Goal: Information Seeking & Learning: Learn about a topic

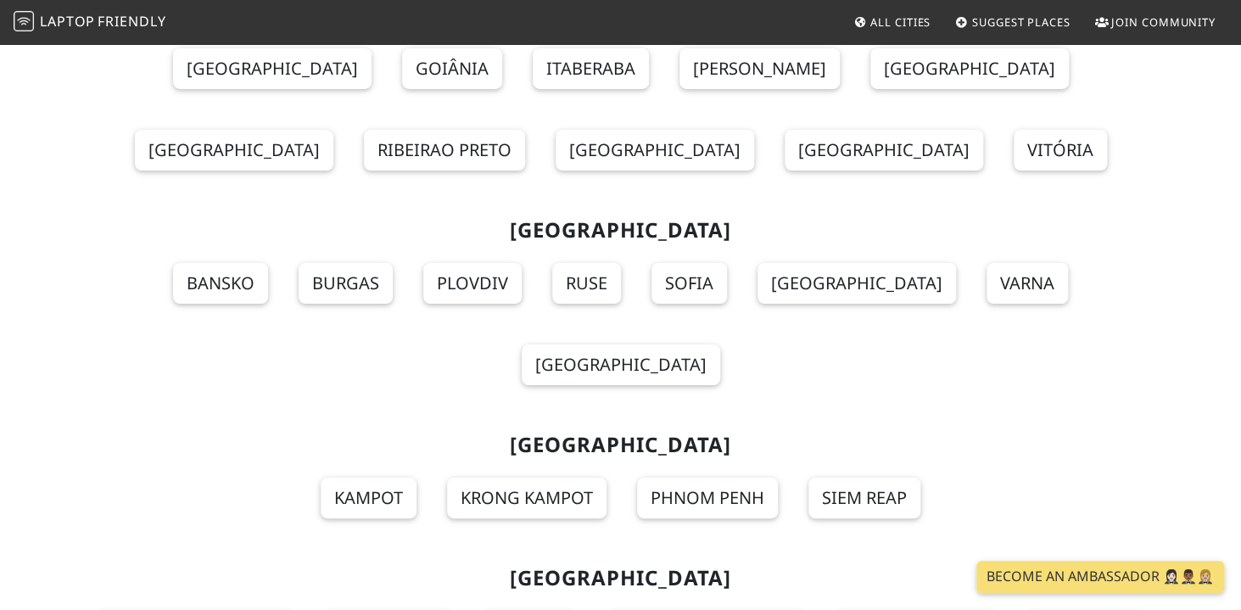
scroll to position [18401, 0]
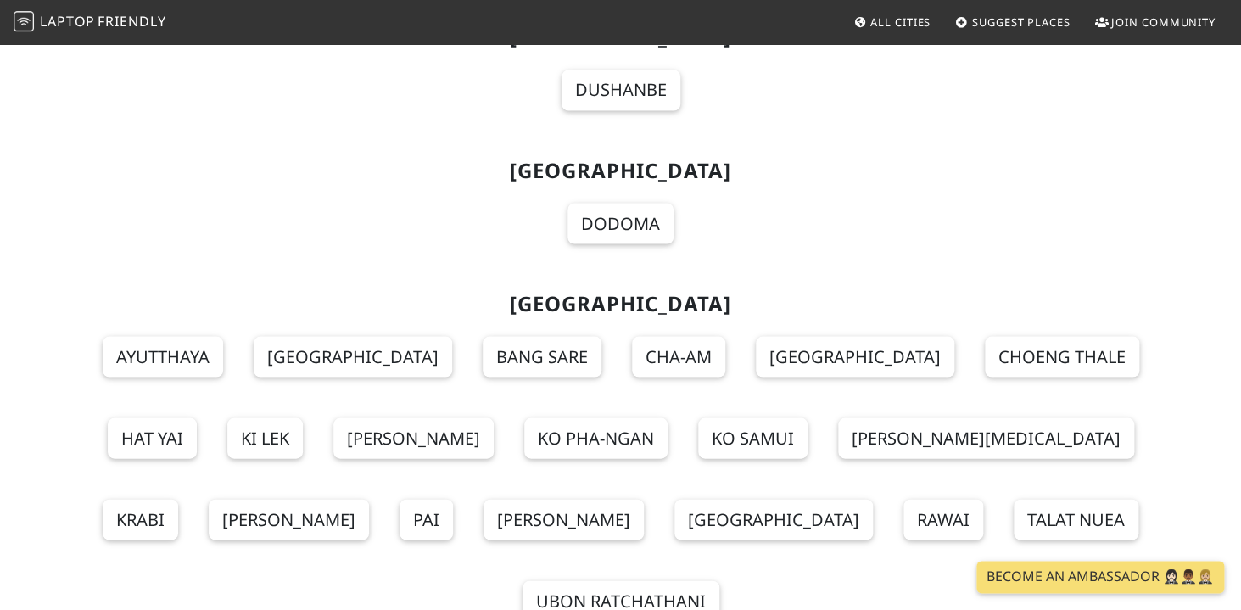
scroll to position [18473, 0]
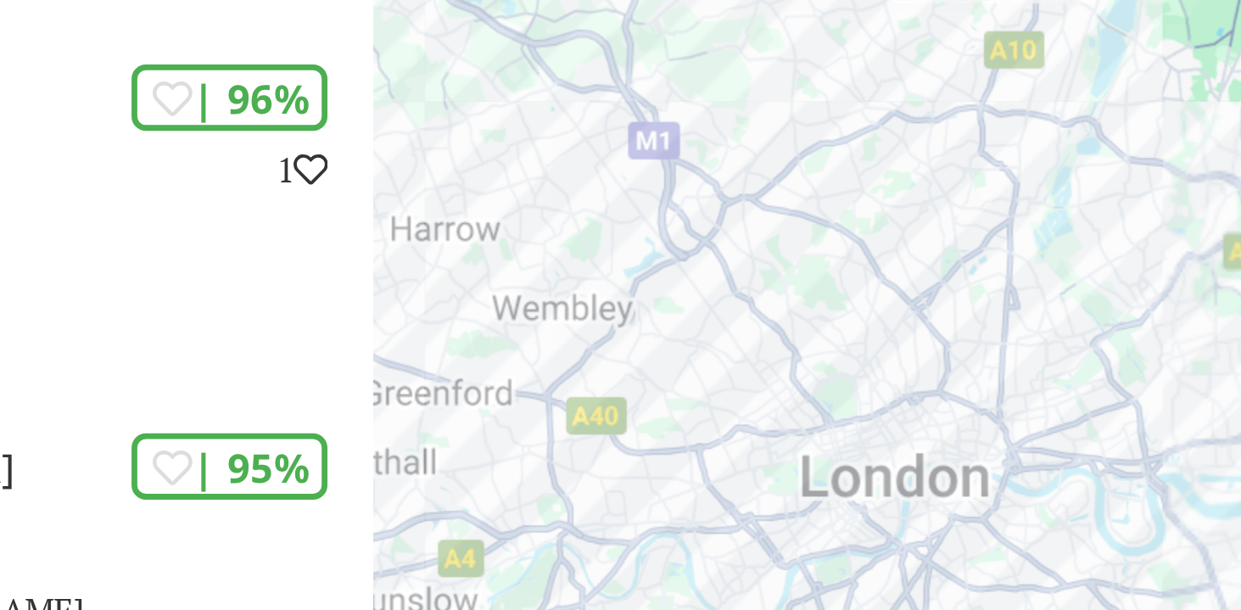
click at [873, 267] on div "Um von einem Element zum anderen zu gelangen, drückst du die Pfeiltasten entspr…" at bounding box center [1034, 347] width 414 height 610
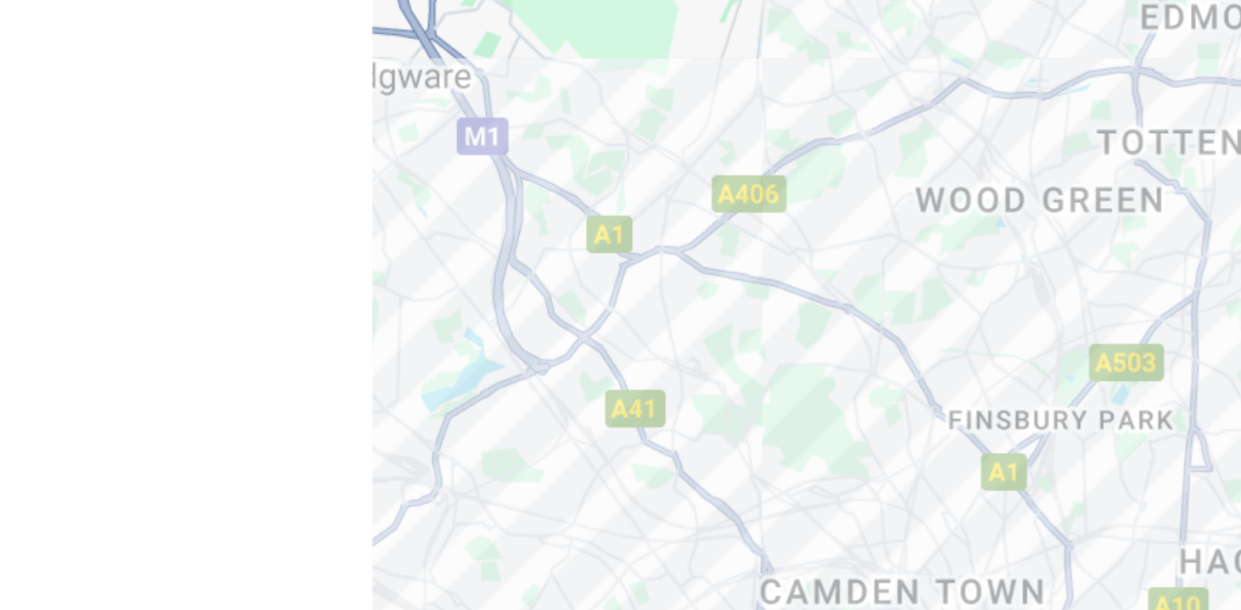
drag, startPoint x: 993, startPoint y: 349, endPoint x: 848, endPoint y: 309, distance: 149.6
click at [848, 309] on div "Um von einem Element zum anderen zu gelangen, drückst du die Pfeiltasten entspr…" at bounding box center [1034, 347] width 414 height 610
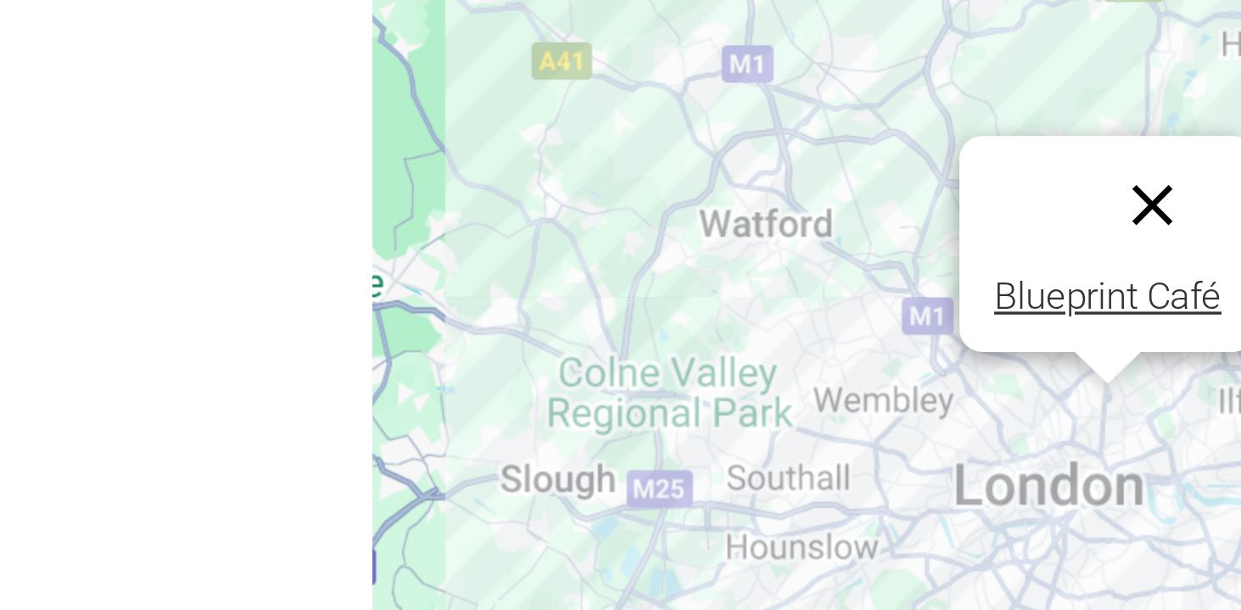
click at [1057, 275] on button "Schließen" at bounding box center [1057, 274] width 41 height 41
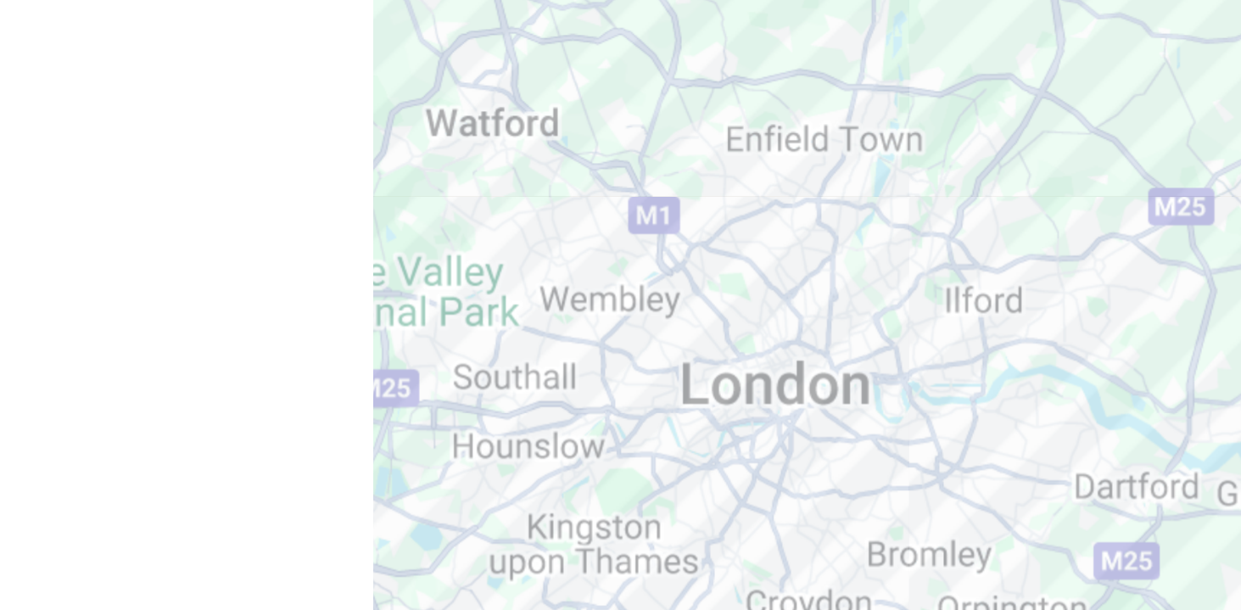
drag, startPoint x: 1076, startPoint y: 296, endPoint x: 993, endPoint y: 266, distance: 87.8
click at [993, 266] on div "Um von einem Element zum anderen zu gelangen, drückst du die Pfeiltasten entspr…" at bounding box center [1034, 347] width 414 height 610
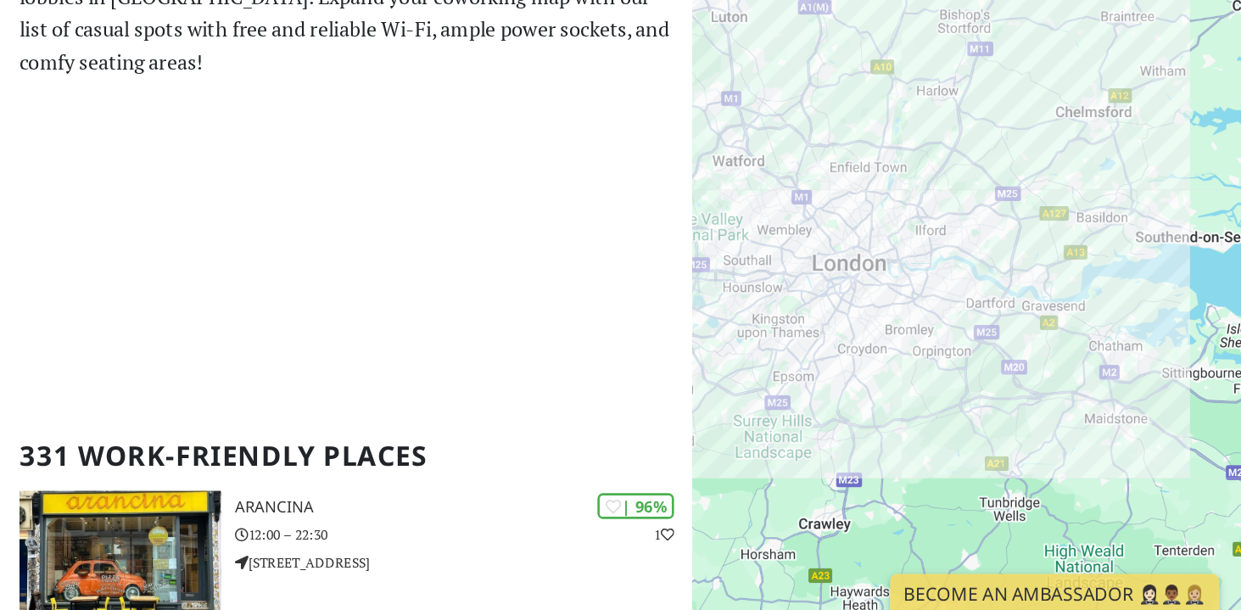
scroll to position [82, 0]
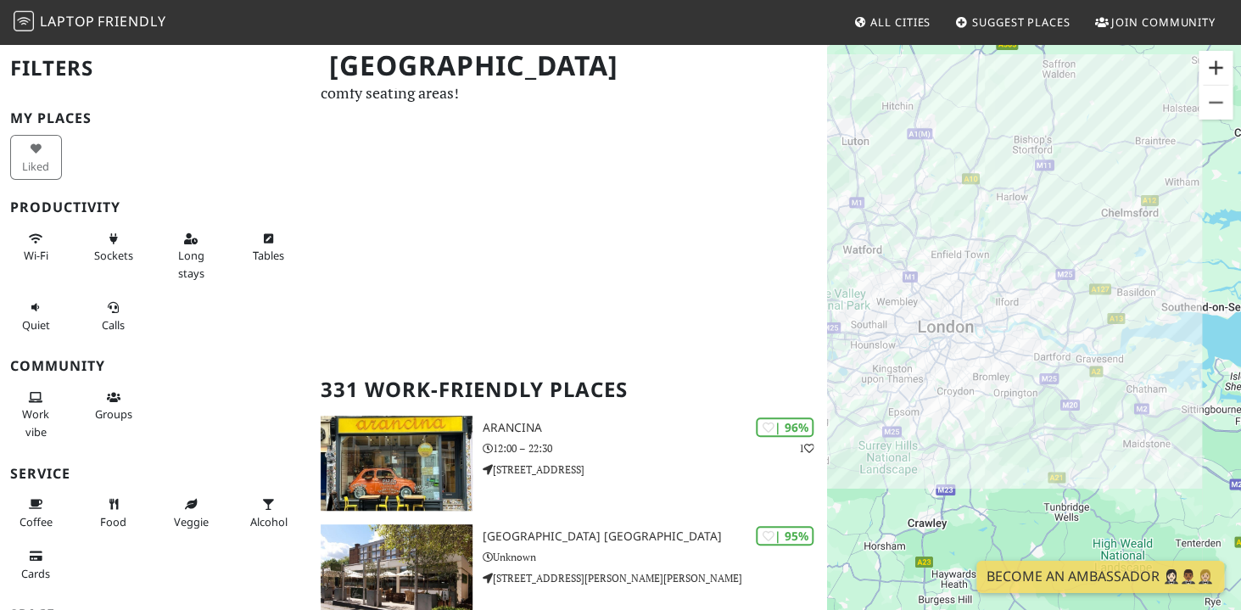
click at [1222, 60] on button "Vergrößern" at bounding box center [1216, 68] width 34 height 34
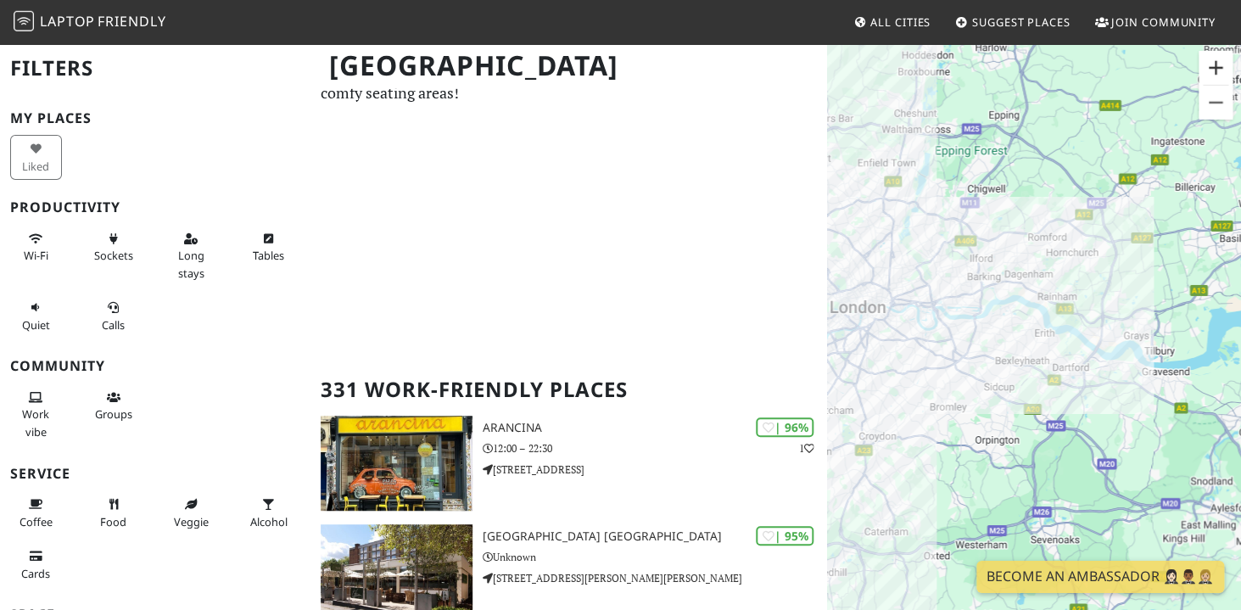
click at [1218, 70] on button "Vergrößern" at bounding box center [1216, 68] width 34 height 34
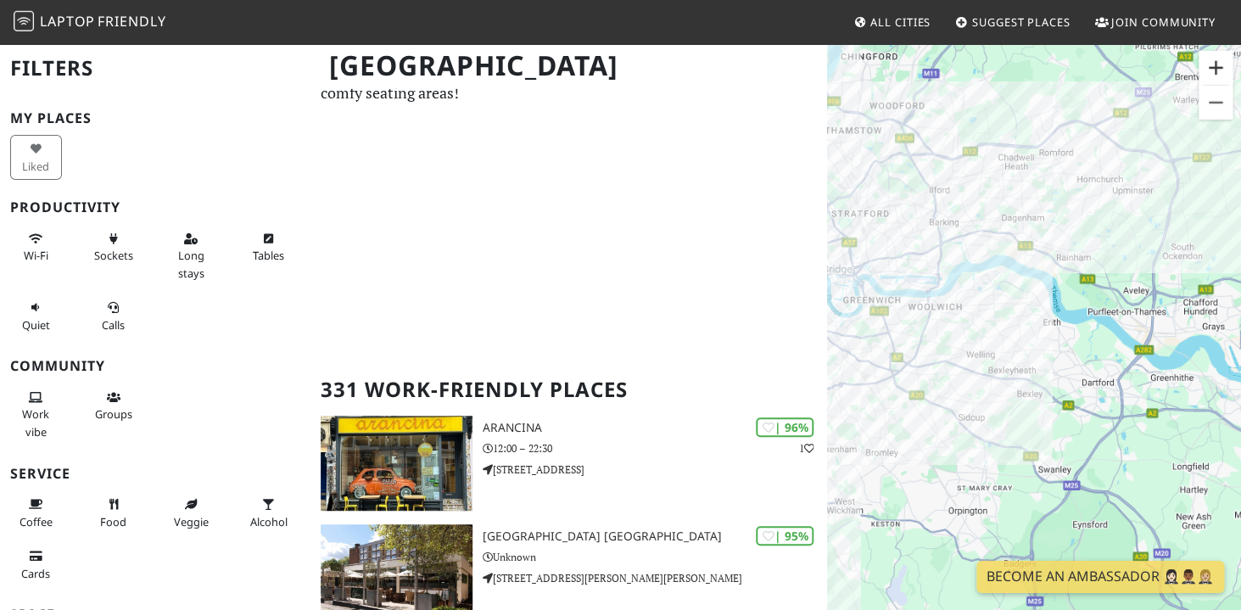
click at [1218, 70] on button "Vergrößern" at bounding box center [1216, 68] width 34 height 34
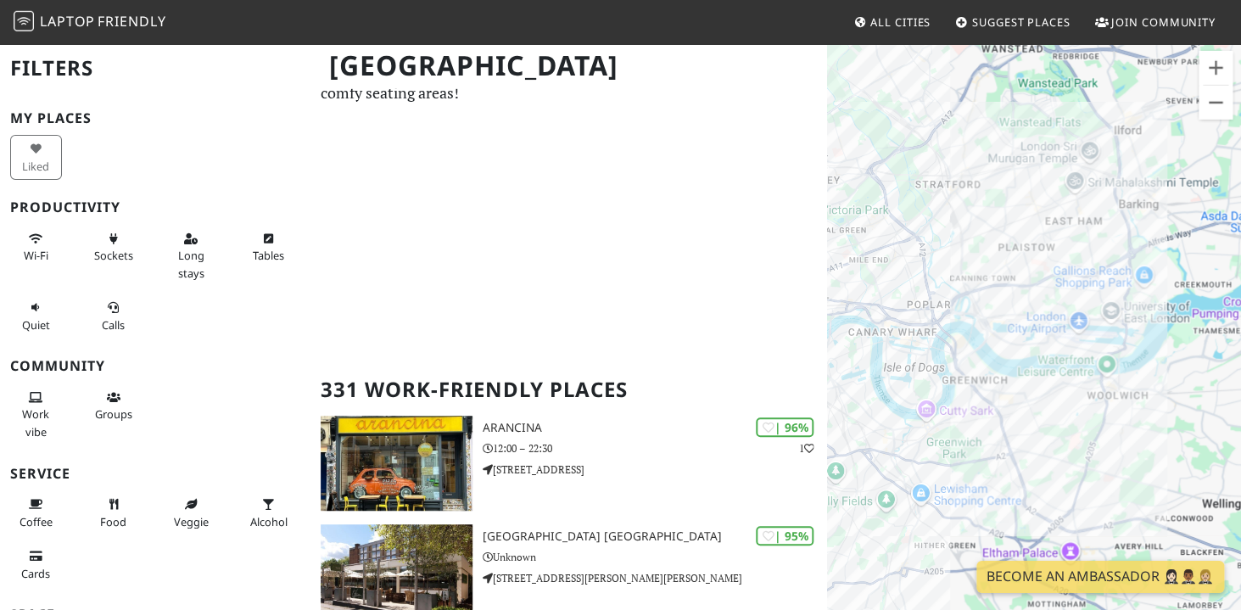
drag, startPoint x: 923, startPoint y: 120, endPoint x: 1241, endPoint y: 260, distance: 347.2
click at [1240, 260] on div "Um von einem Element zum anderen zu gelangen, drückst du die Pfeiltasten entspr…" at bounding box center [1034, 347] width 414 height 610
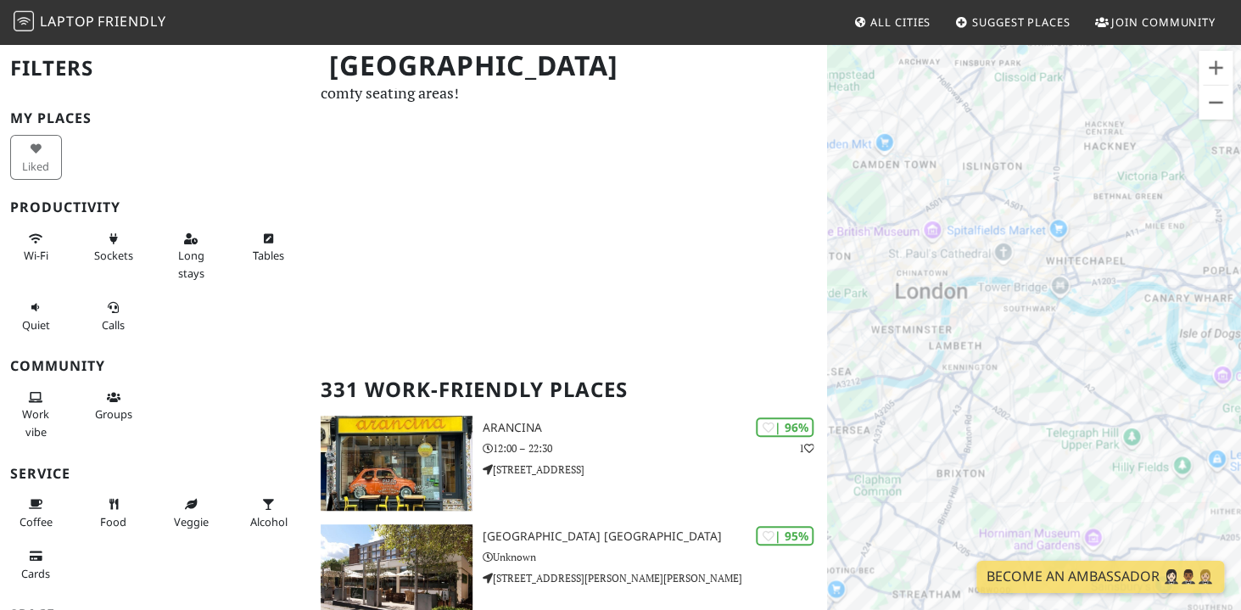
drag, startPoint x: 937, startPoint y: 224, endPoint x: 1237, endPoint y: 189, distance: 301.5
click at [1237, 189] on div "Um von einem Element zum anderen zu gelangen, drückst du die Pfeiltasten entspr…" at bounding box center [1034, 347] width 414 height 610
click at [1215, 60] on button "Vergrößern" at bounding box center [1216, 68] width 34 height 34
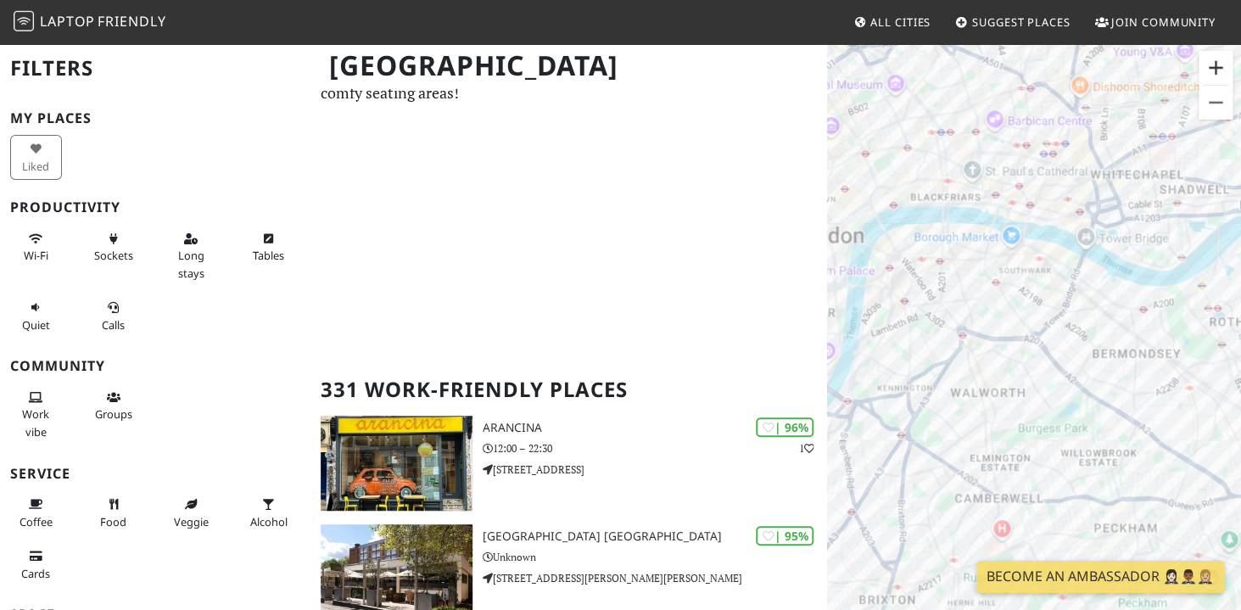
click at [1219, 63] on button "Vergrößern" at bounding box center [1216, 68] width 34 height 34
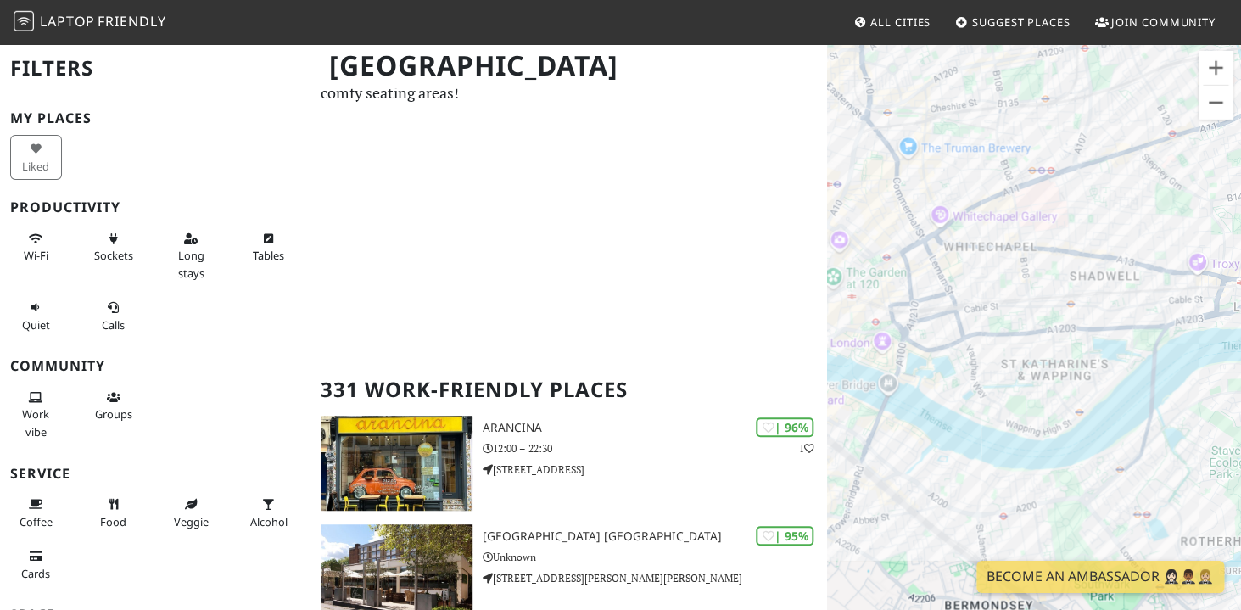
drag, startPoint x: 1177, startPoint y: 126, endPoint x: 926, endPoint y: 370, distance: 349.2
click at [926, 370] on div "Um von einem Element zum anderen zu gelangen, drückst du die Pfeiltasten entspr…" at bounding box center [1034, 347] width 414 height 610
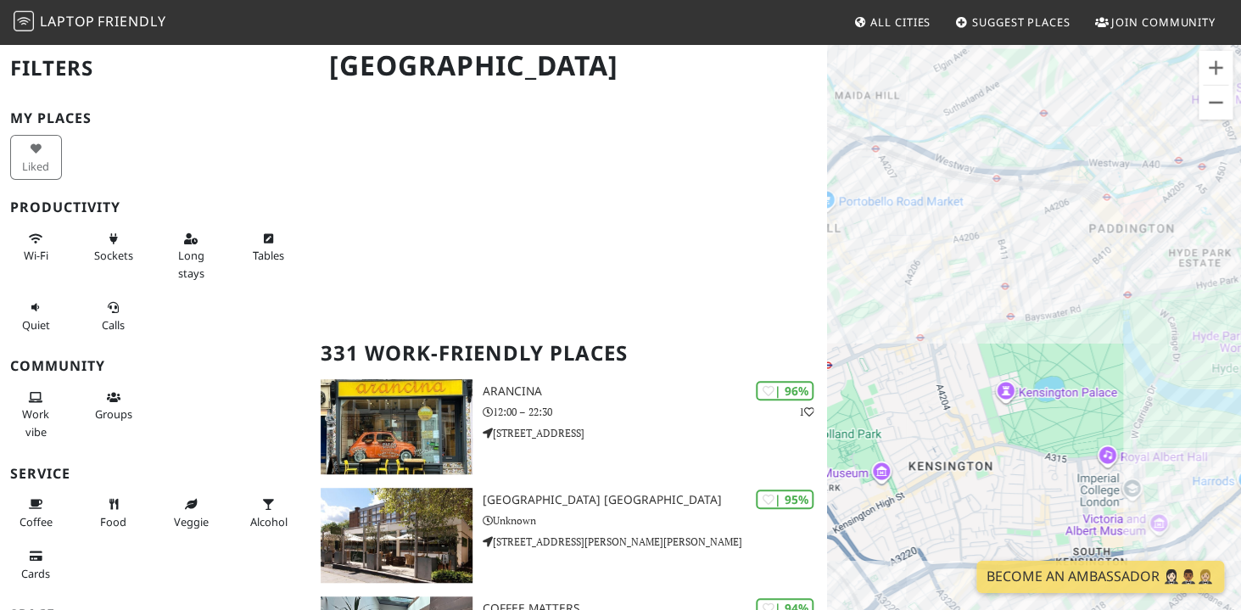
scroll to position [118, 0]
click at [30, 240] on icon at bounding box center [36, 239] width 14 height 11
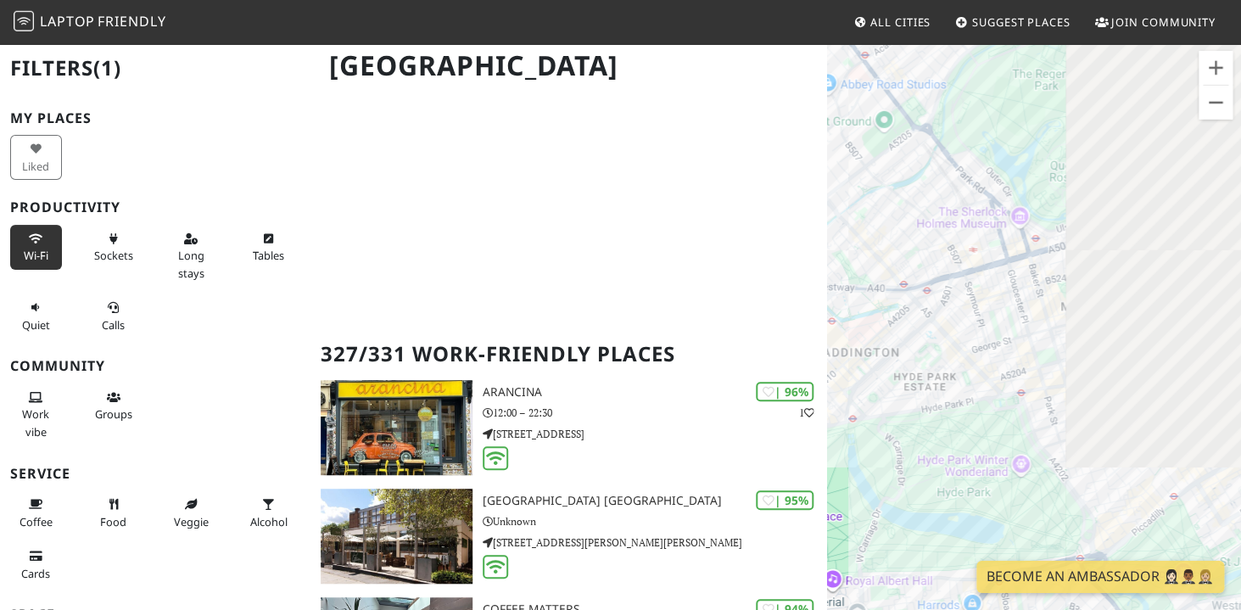
click at [827, 374] on div "Um von einem Element zum anderen zu gelangen, drückst du die Pfeiltasten entspr…" at bounding box center [1034, 347] width 414 height 610
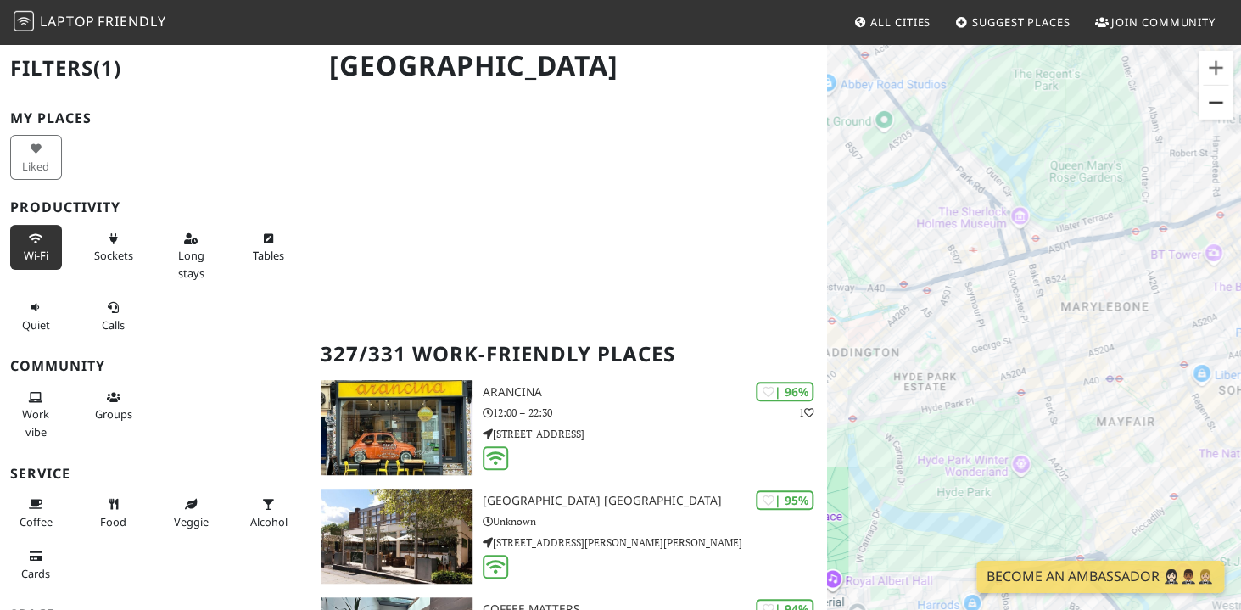
click at [1216, 115] on button "Verkleinern" at bounding box center [1216, 103] width 34 height 34
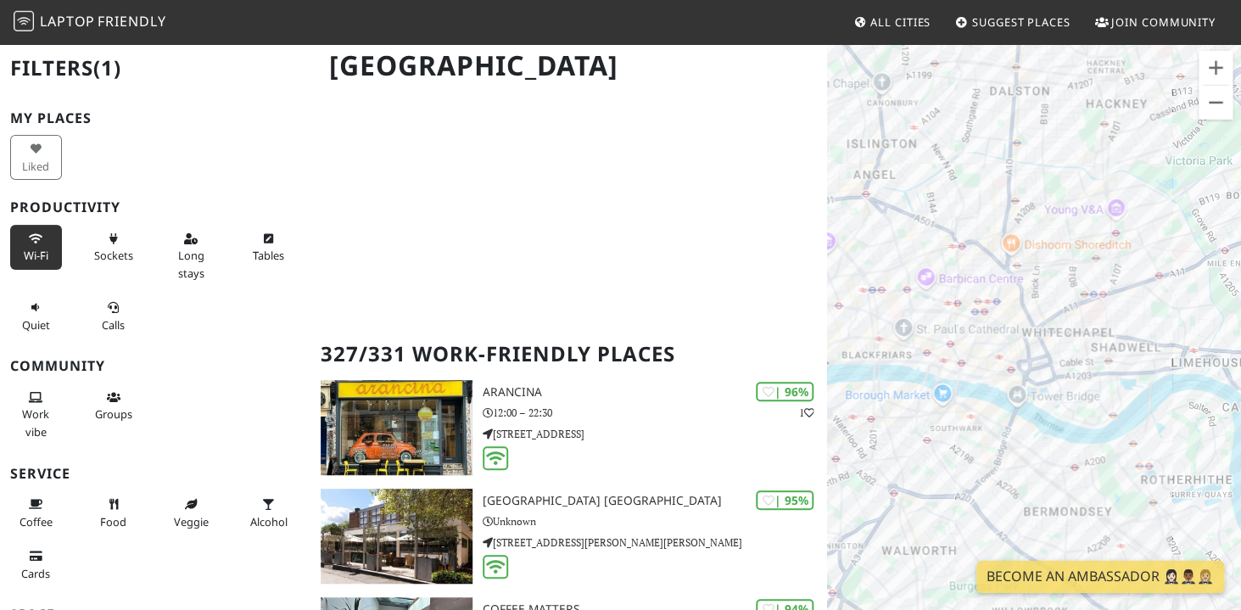
click at [827, 175] on div "Um von einem Element zum anderen zu gelangen, drückst du die Pfeiltasten entspr…" at bounding box center [1034, 347] width 414 height 610
click at [1216, 70] on button "Vergrößern" at bounding box center [1216, 68] width 34 height 34
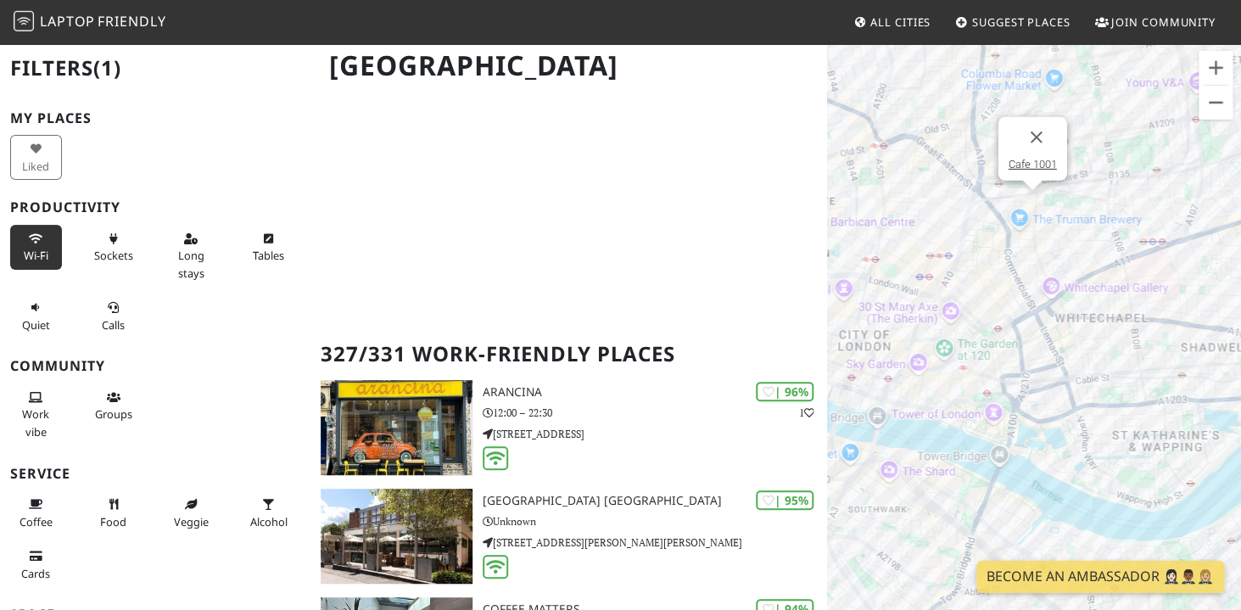
click at [1037, 205] on div "Um von einem Element zum anderen zu gelangen, drückst du die Pfeiltasten entspr…" at bounding box center [1034, 347] width 414 height 610
click at [1038, 161] on link "Cafe 1001" at bounding box center [1033, 164] width 48 height 13
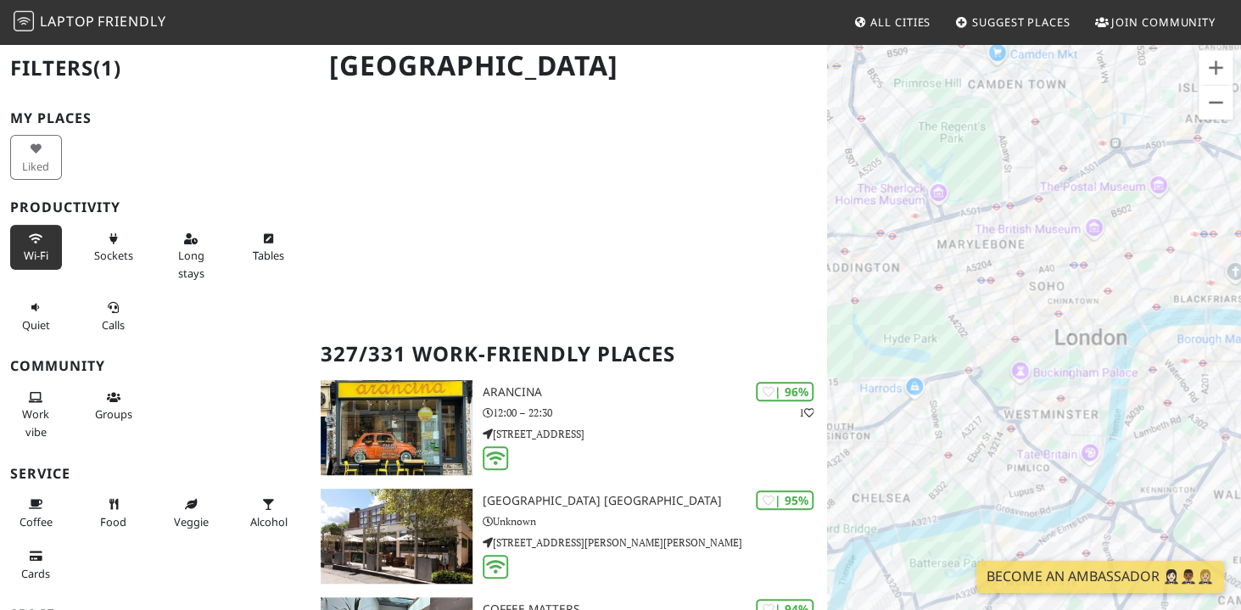
drag, startPoint x: 1114, startPoint y: 282, endPoint x: 879, endPoint y: 293, distance: 235.2
click at [879, 293] on div "Um von einem Element zum anderen zu gelangen, drückst du die Pfeiltasten entspr…" at bounding box center [1034, 347] width 414 height 610
click at [1215, 105] on button "Verkleinern" at bounding box center [1216, 103] width 34 height 34
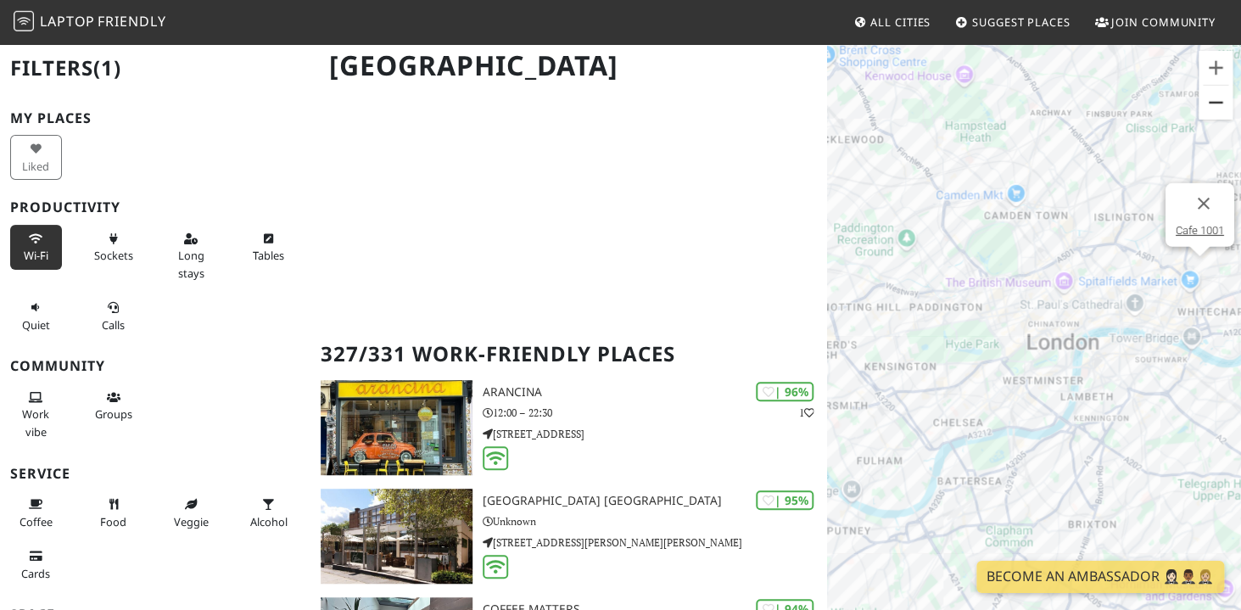
click at [1215, 105] on button "Verkleinern" at bounding box center [1216, 103] width 34 height 34
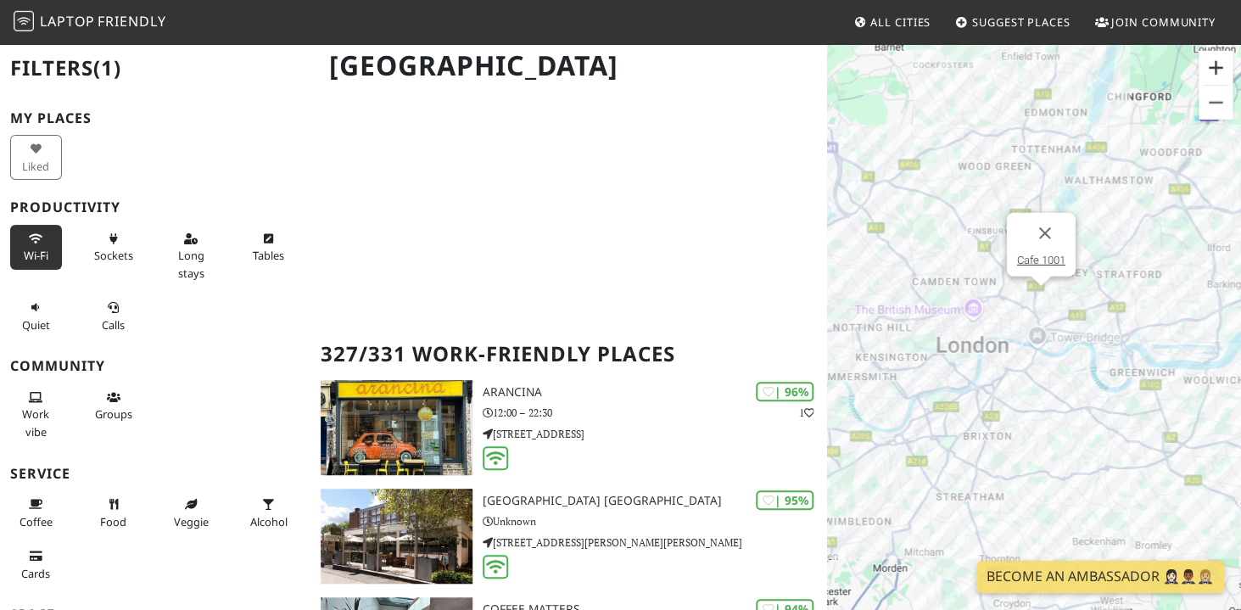
click at [1211, 68] on button "Vergrößern" at bounding box center [1216, 68] width 34 height 34
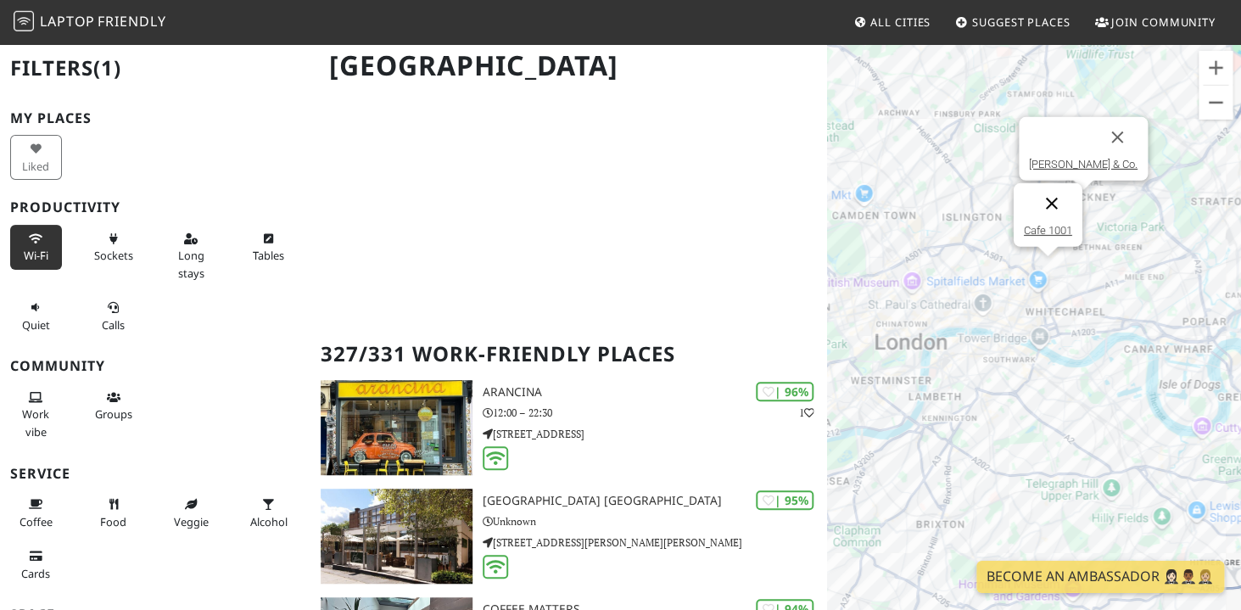
click at [1054, 203] on button "Schließen" at bounding box center [1052, 203] width 41 height 41
click at [1222, 66] on button "Vergrößern" at bounding box center [1216, 68] width 34 height 34
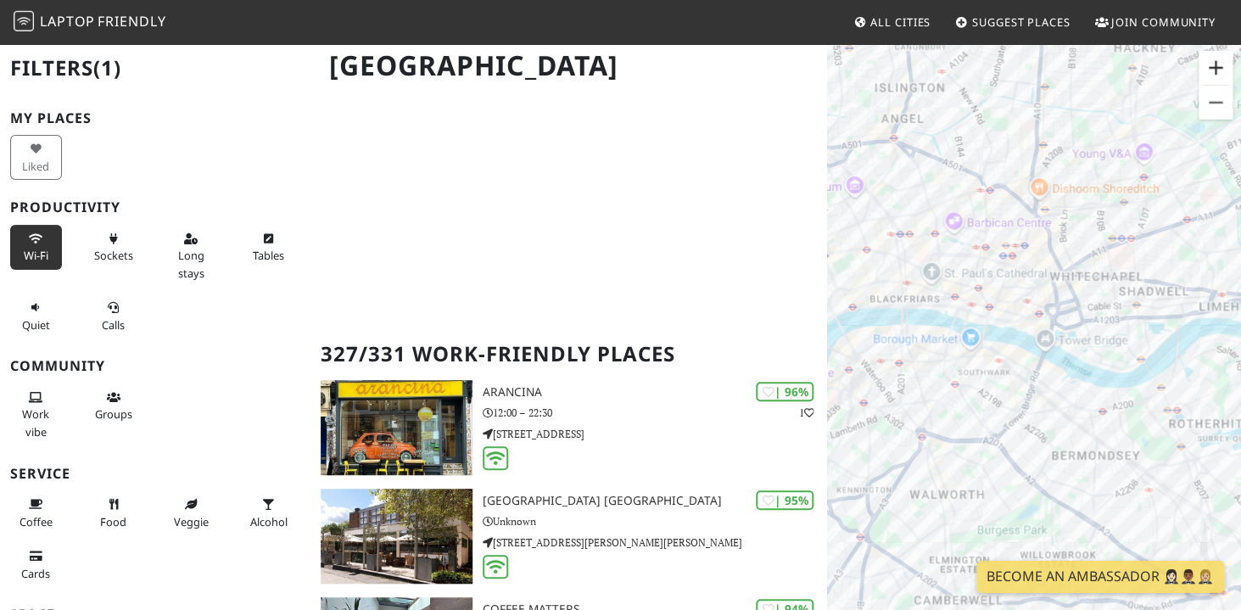
click at [1222, 66] on button "Vergrößern" at bounding box center [1216, 68] width 34 height 34
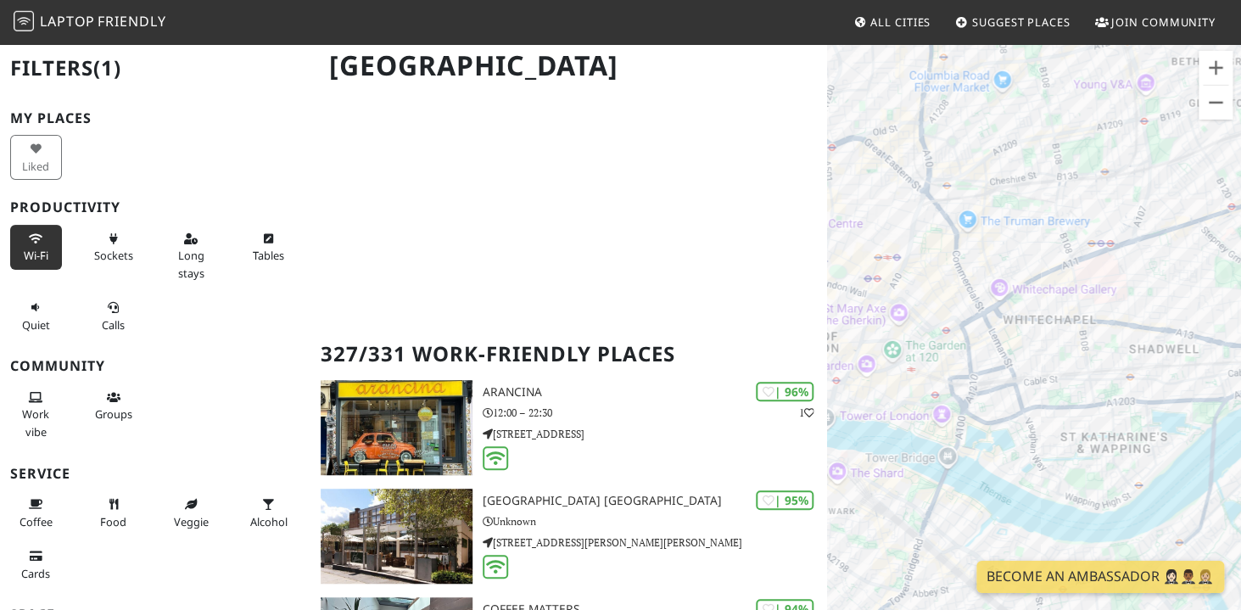
drag, startPoint x: 1114, startPoint y: 128, endPoint x: 1003, endPoint y: 243, distance: 160.2
click at [1003, 243] on div "Um von einem Element zum anderen zu gelangen, drückst du die Pfeiltasten entspr…" at bounding box center [1034, 347] width 414 height 610
click at [1214, 67] on button "Vergrößern" at bounding box center [1216, 68] width 34 height 34
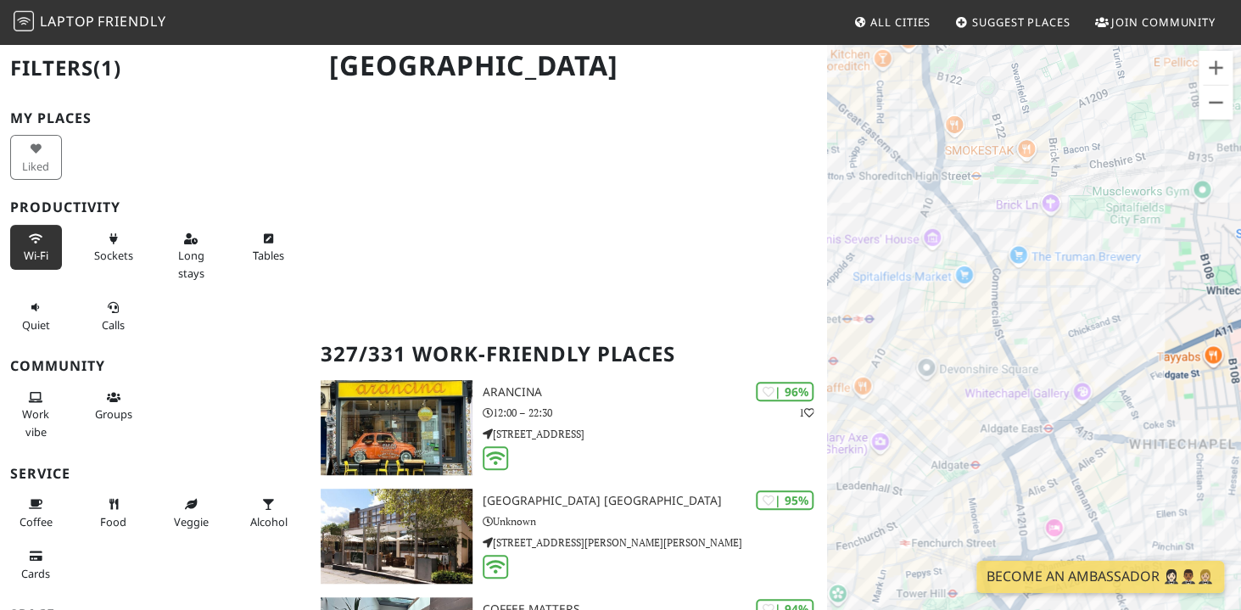
drag, startPoint x: 1010, startPoint y: 167, endPoint x: 1128, endPoint y: 314, distance: 188.3
click at [1128, 314] on div "Um von einem Element zum anderen zu gelangen, drückst du die Pfeiltasten entspr…" at bounding box center [1034, 347] width 414 height 610
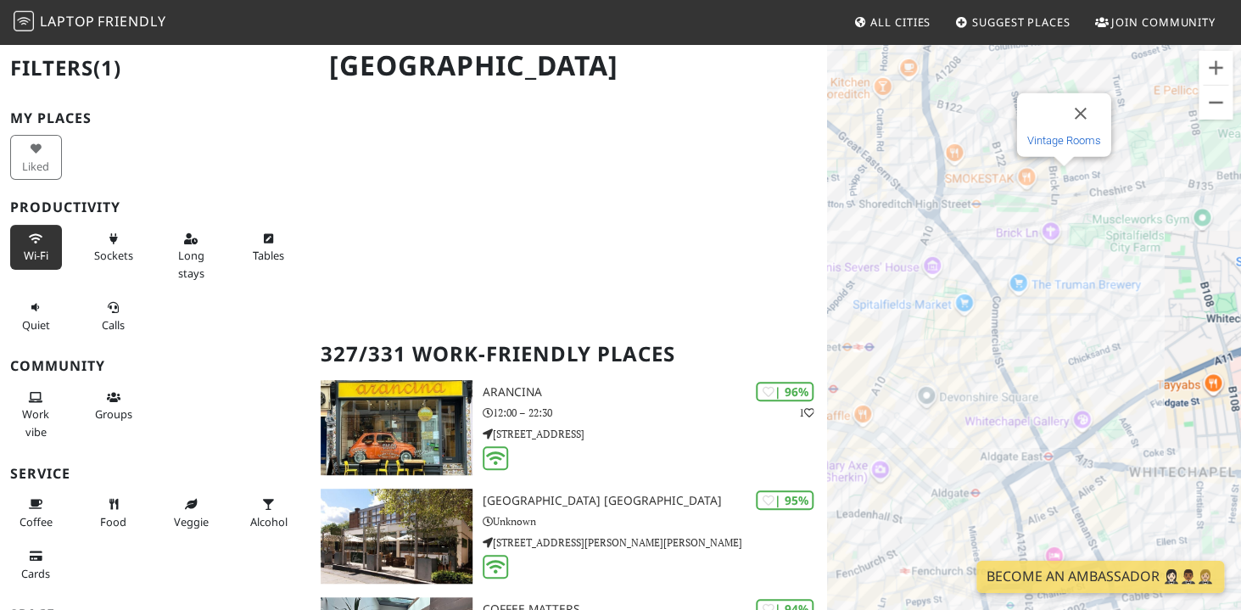
click at [1058, 138] on link "Vintage Rooms" at bounding box center [1064, 140] width 74 height 13
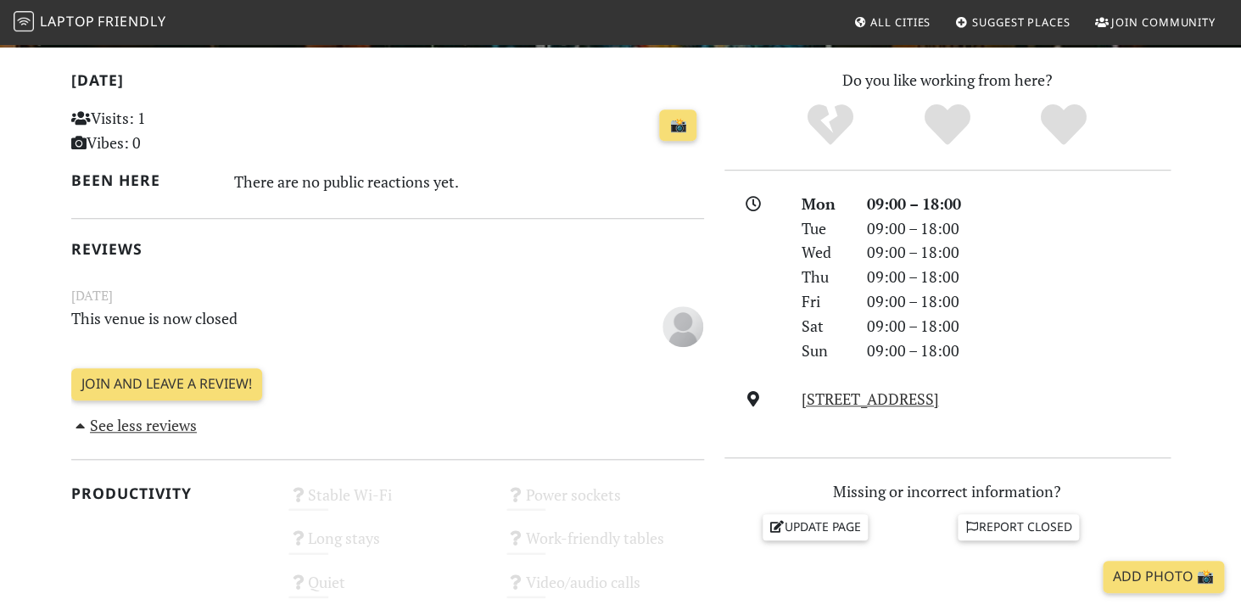
scroll to position [433, 0]
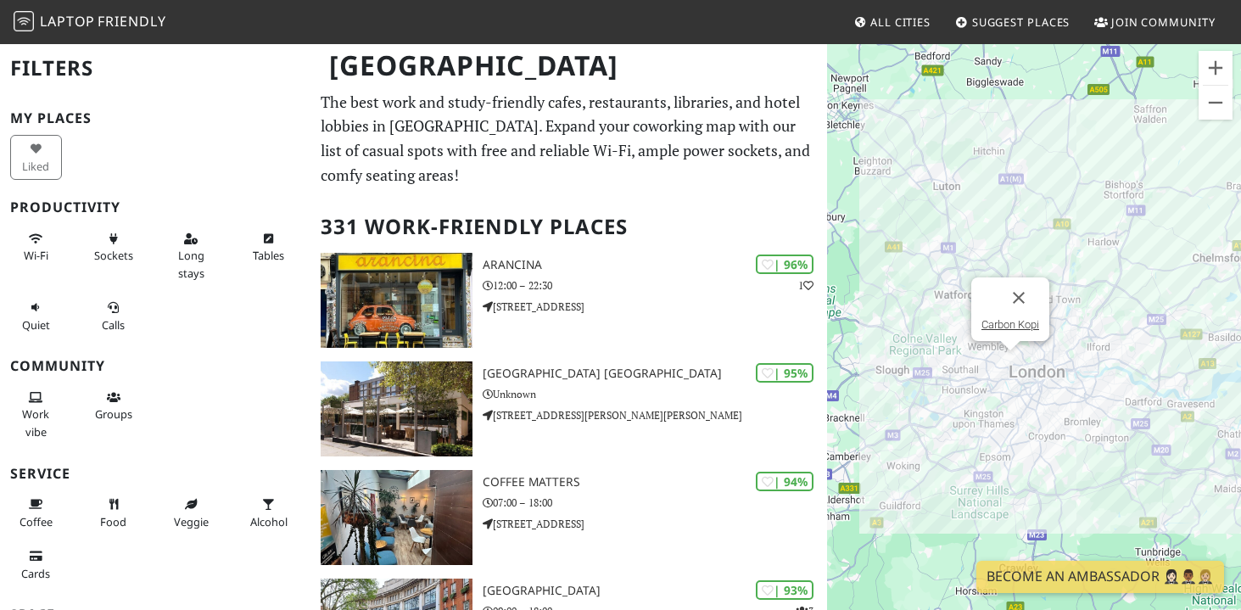
scroll to position [3, 0]
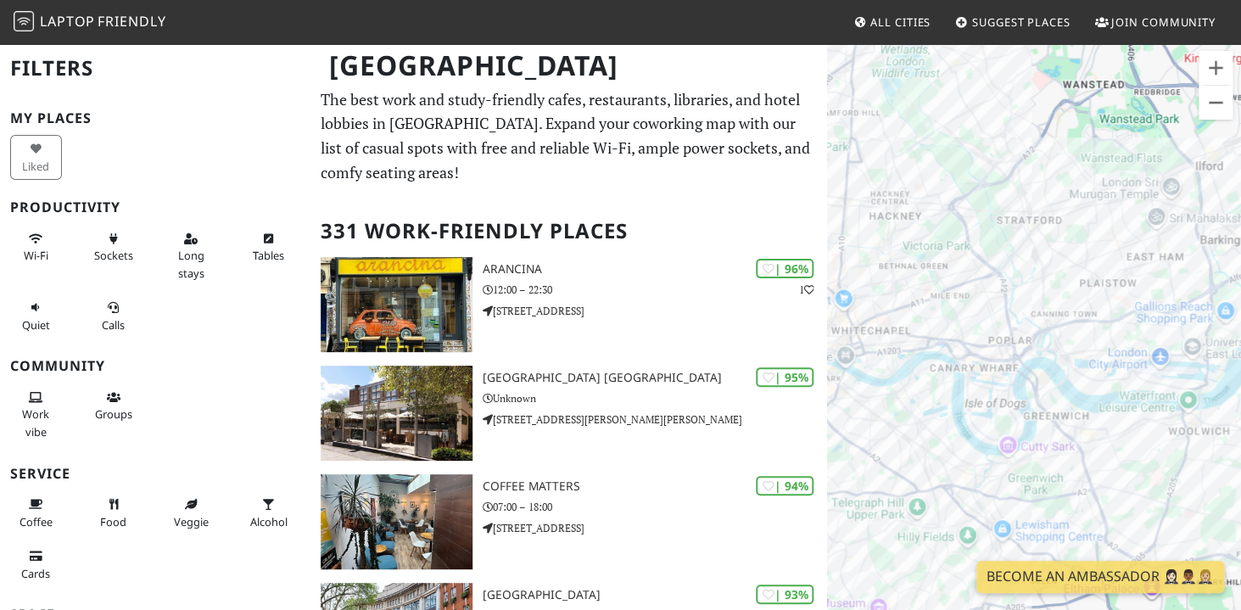
drag, startPoint x: 981, startPoint y: 352, endPoint x: 1184, endPoint y: 310, distance: 208.0
click at [1184, 310] on div "Um von einem Element zum anderen zu gelangen, drückst du die Pfeiltasten entspr…" at bounding box center [1034, 347] width 414 height 610
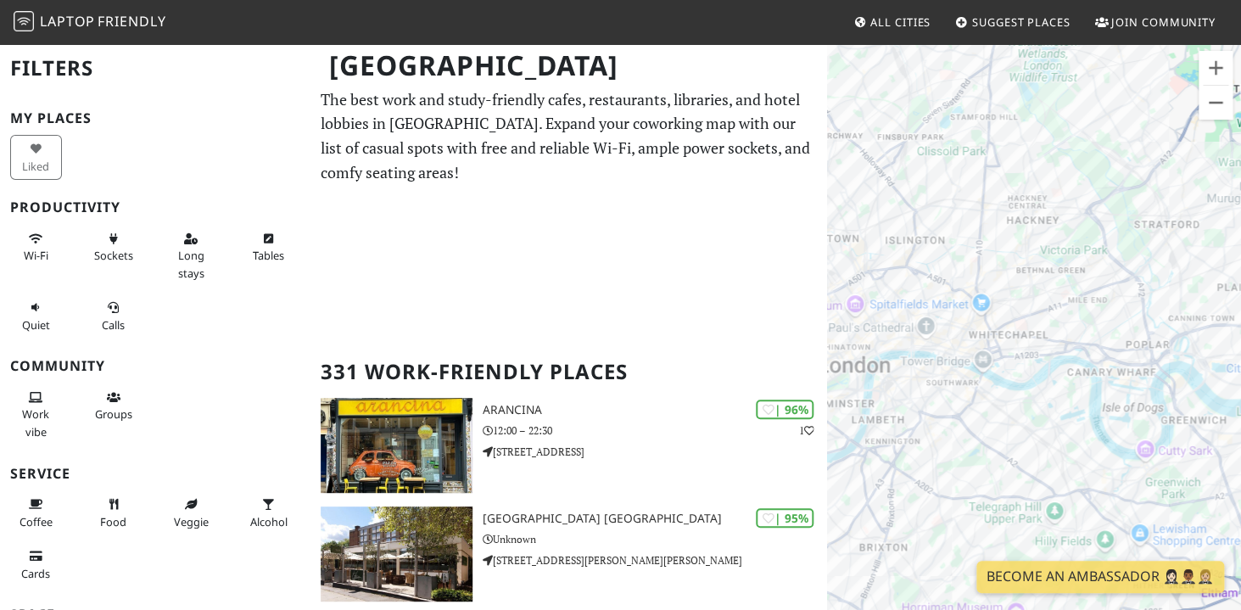
drag, startPoint x: 942, startPoint y: 311, endPoint x: 1081, endPoint y: 316, distance: 139.2
click at [1081, 316] on div "Um von einem Element zum anderen zu gelangen, drückst du die Pfeiltasten entspr…" at bounding box center [1034, 347] width 414 height 610
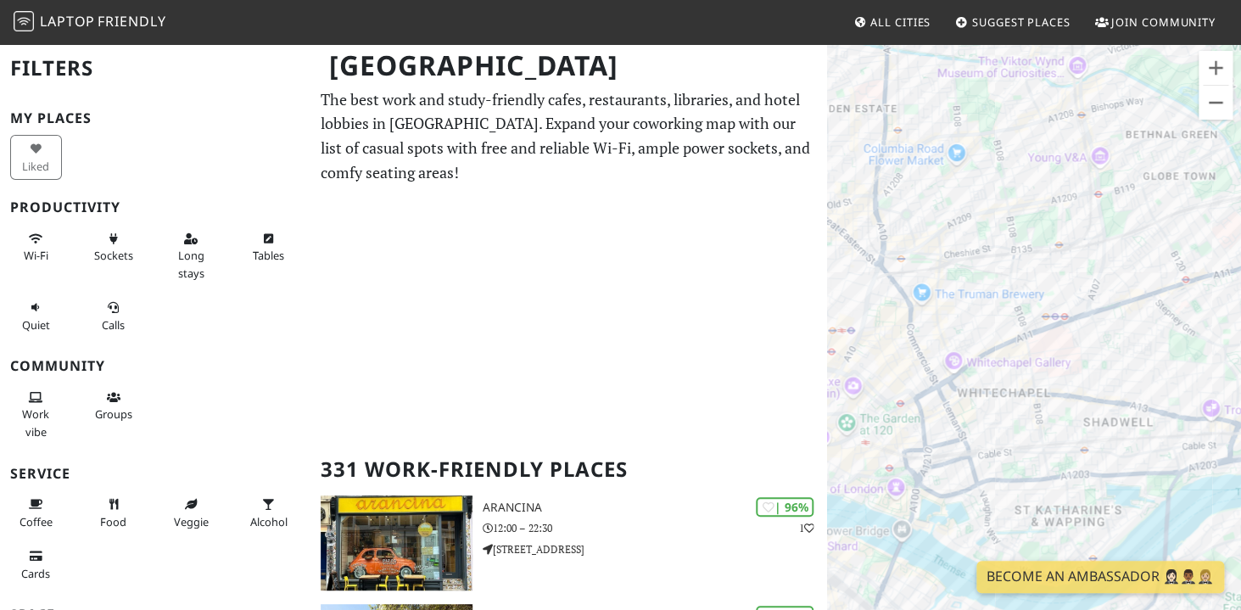
drag, startPoint x: 1191, startPoint y: 408, endPoint x: 1110, endPoint y: 251, distance: 176.8
click at [1110, 251] on div "Um von einem Element zum anderen zu gelangen, drückst du die Pfeiltasten entspr…" at bounding box center [1034, 347] width 414 height 610
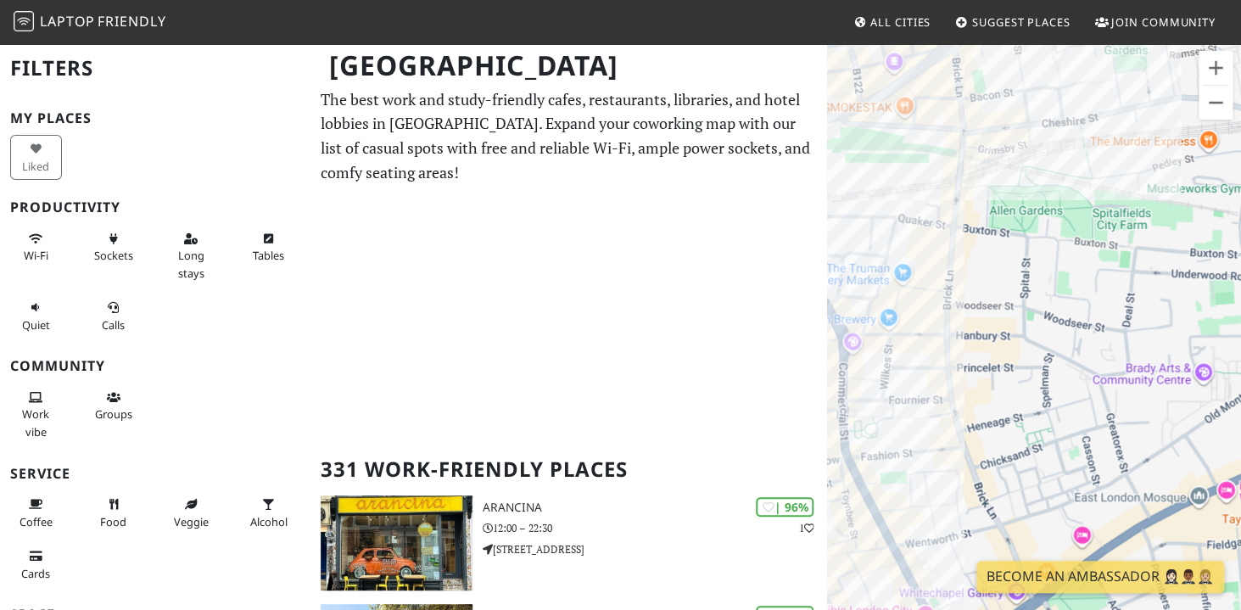
drag, startPoint x: 946, startPoint y: 375, endPoint x: 993, endPoint y: 411, distance: 59.2
click at [993, 411] on div "Um von einem Element zum anderen zu gelangen, drückst du die Pfeiltasten entspr…" at bounding box center [1034, 347] width 414 height 610
